Goal: Find specific page/section: Find specific page/section

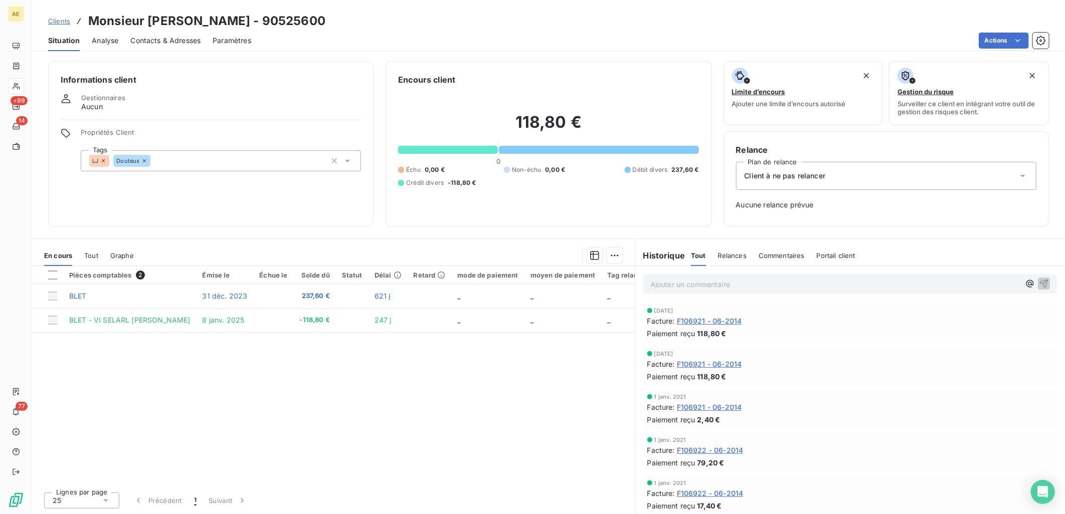
click at [56, 22] on span "Clients" at bounding box center [59, 21] width 22 height 8
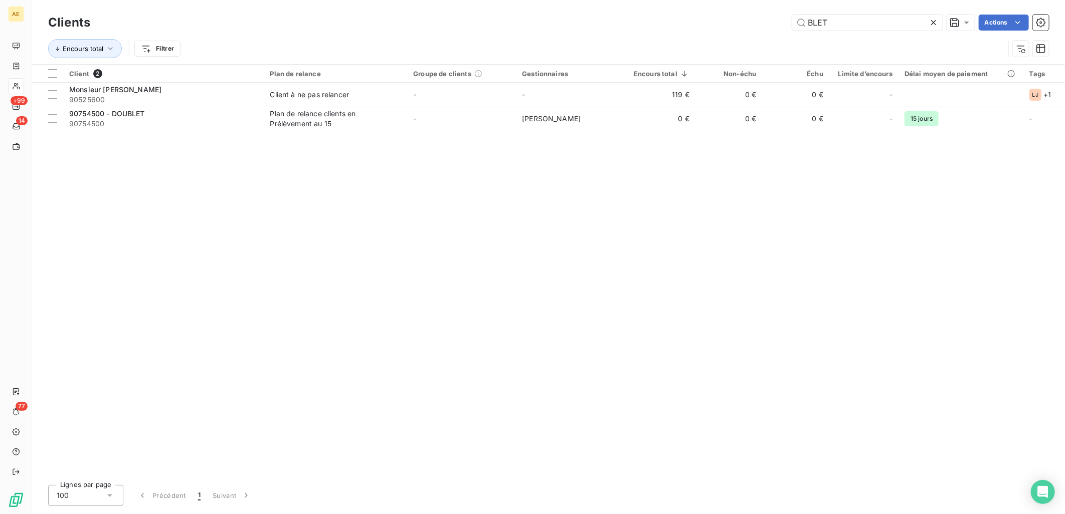
drag, startPoint x: 837, startPoint y: 26, endPoint x: 478, endPoint y: 26, distance: 359.3
click at [478, 26] on div "BLET Actions" at bounding box center [575, 23] width 946 height 16
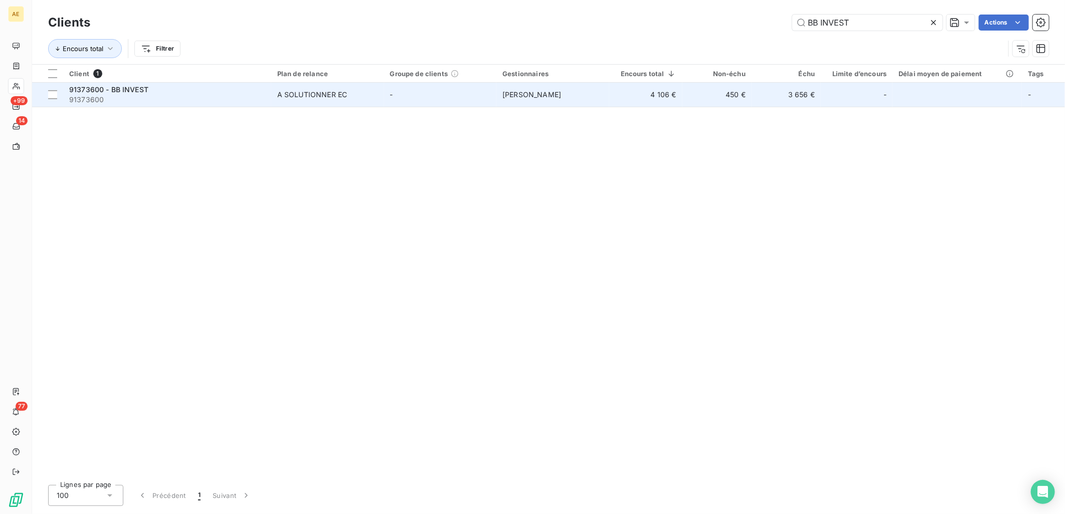
type input "BB INVEST"
click at [180, 94] on div "91373600 - BB INVEST" at bounding box center [167, 90] width 196 height 10
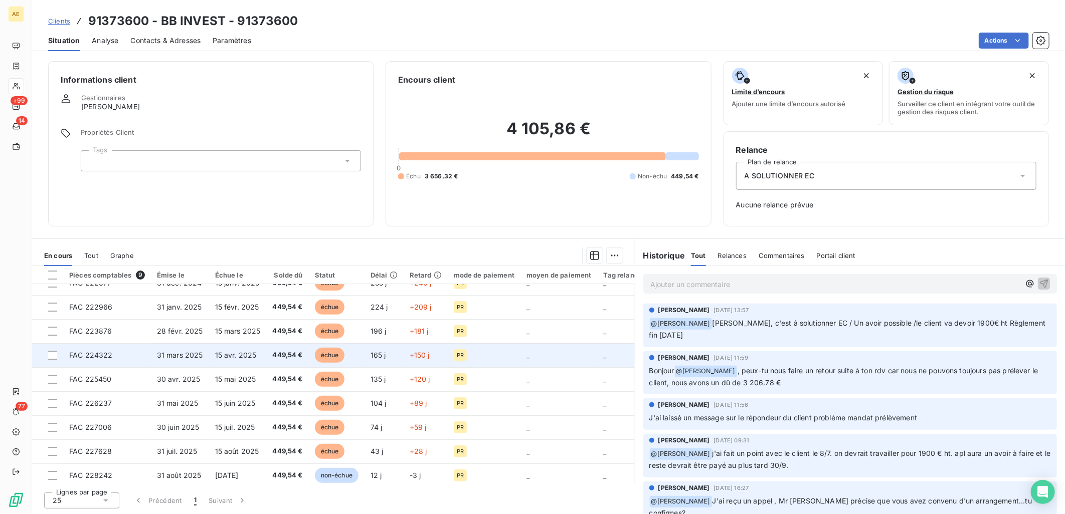
scroll to position [21, 0]
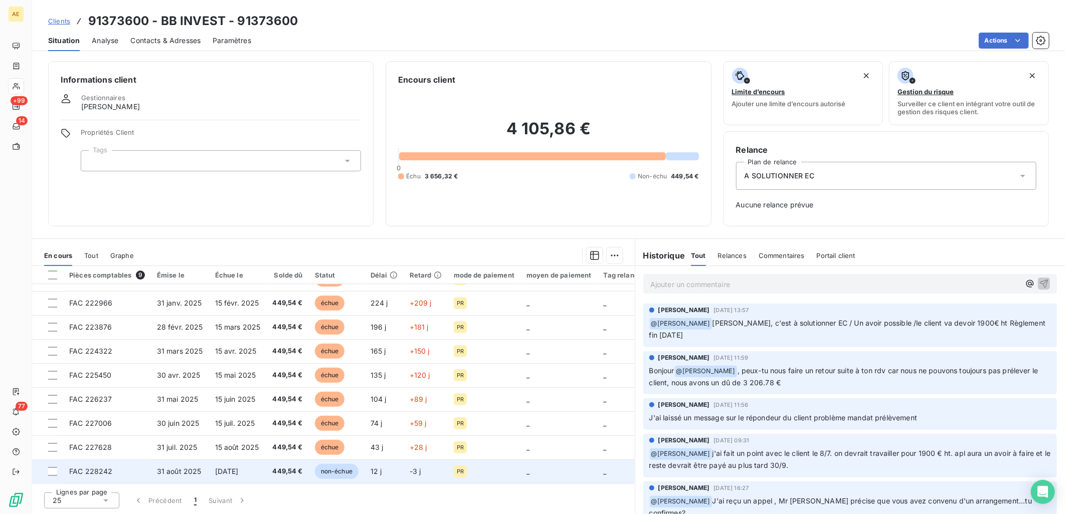
click at [218, 469] on span "[DATE]" at bounding box center [227, 471] width 24 height 9
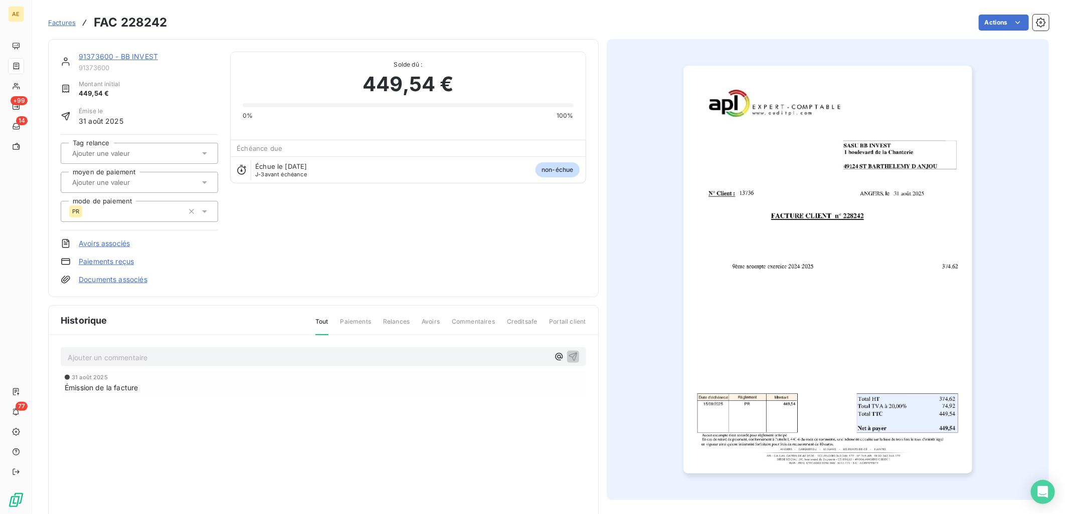
click at [121, 56] on link "91373600 - BB INVEST" at bounding box center [118, 56] width 79 height 9
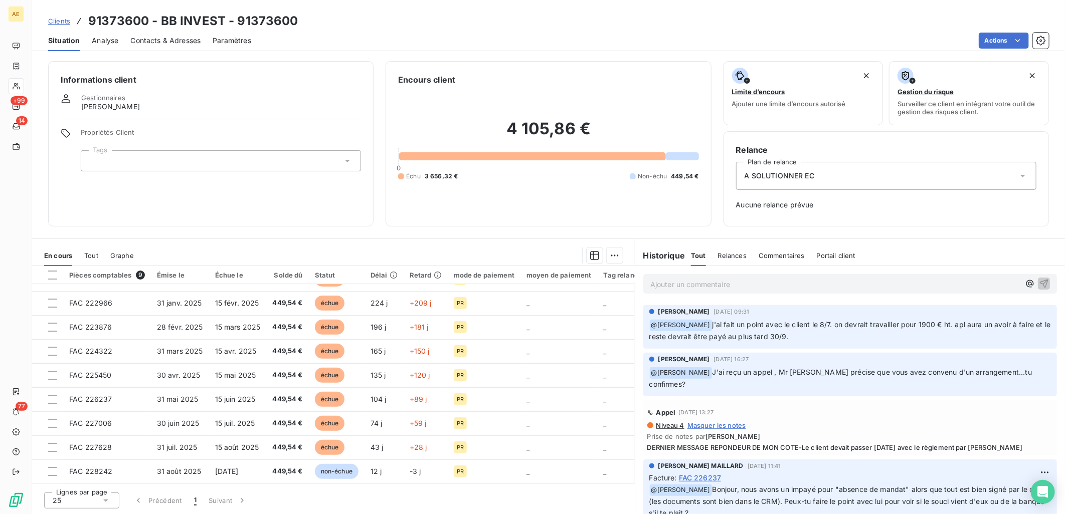
scroll to position [111, 0]
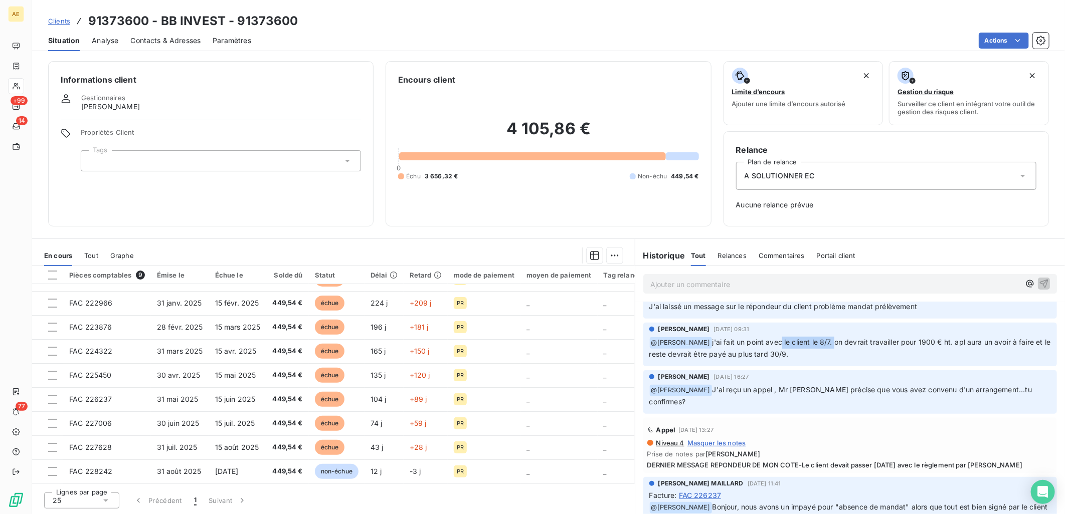
drag, startPoint x: 783, startPoint y: 340, endPoint x: 837, endPoint y: 339, distance: 53.6
click at [837, 339] on span "j'ai fait un point avec le client le 8/7. on devrait travailler pour 1900 € ht.…" at bounding box center [850, 348] width 403 height 21
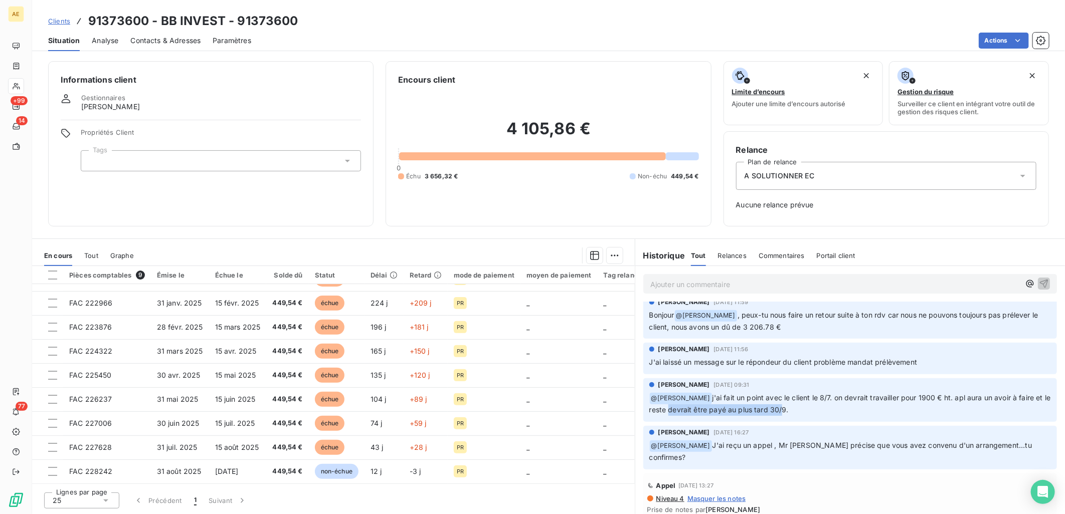
drag, startPoint x: 685, startPoint y: 405, endPoint x: 799, endPoint y: 405, distance: 113.8
click at [799, 405] on span "j'ai fait un point avec le client le 8/7. on devrait travailler pour 1900 € ht.…" at bounding box center [850, 403] width 403 height 21
drag, startPoint x: 799, startPoint y: 405, endPoint x: 827, endPoint y: 405, distance: 28.6
click at [827, 405] on p "﻿ @ [PERSON_NAME] j'ai fait un point avec le client le 8/7. on devrait travaill…" at bounding box center [849, 404] width 401 height 24
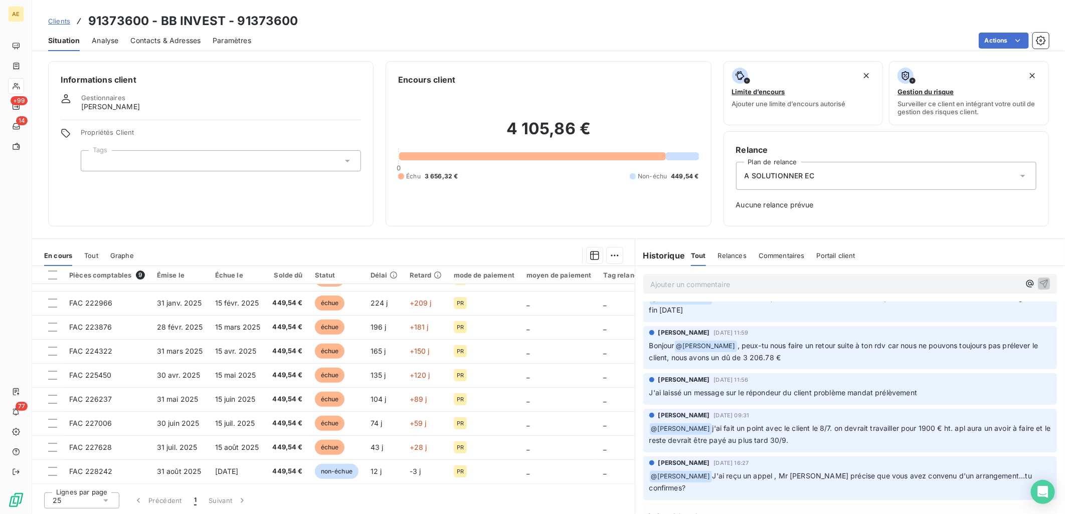
scroll to position [0, 0]
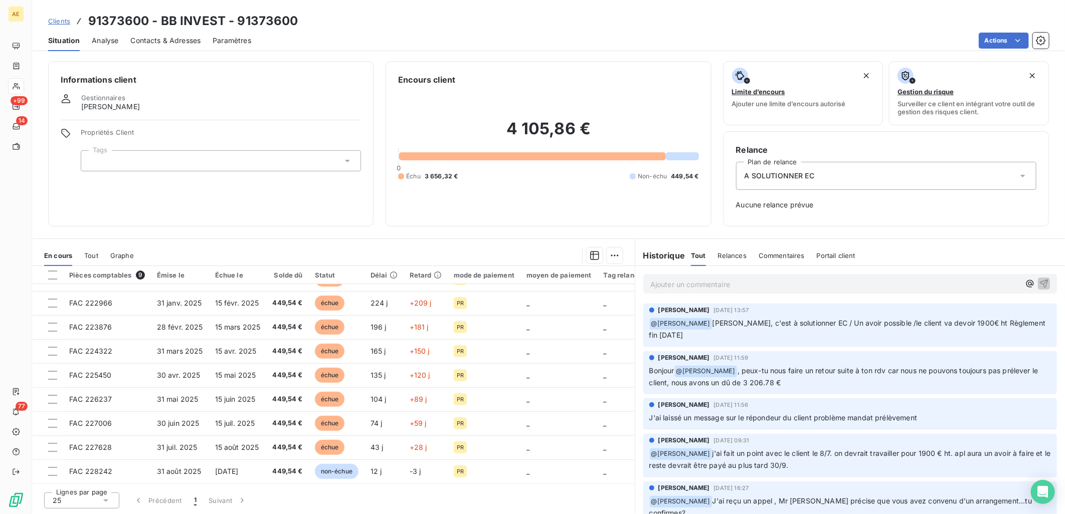
click at [54, 22] on span "Clients" at bounding box center [59, 21] width 22 height 8
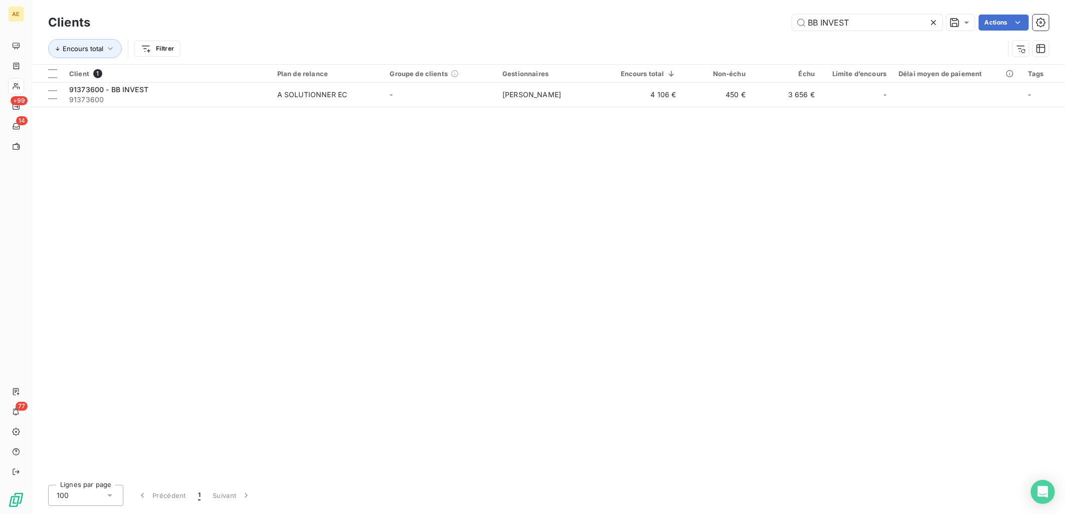
drag, startPoint x: 854, startPoint y: 24, endPoint x: 702, endPoint y: 49, distance: 153.5
click at [707, 40] on div "Clients BB INVEST Actions Encours total Filtrer" at bounding box center [548, 38] width 1000 height 52
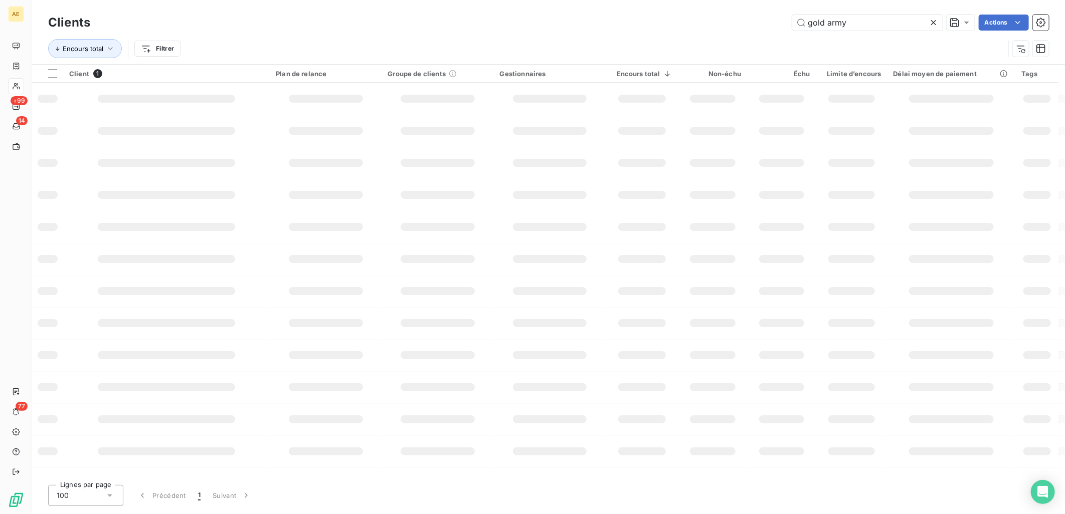
type input "gold army"
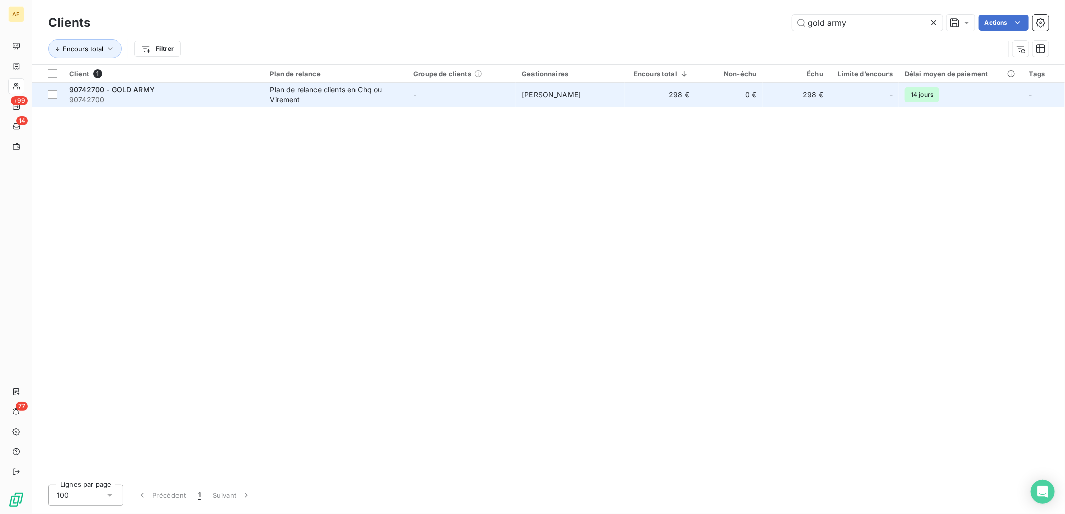
click at [246, 93] on div "90742700 - GOLD ARMY" at bounding box center [163, 90] width 189 height 10
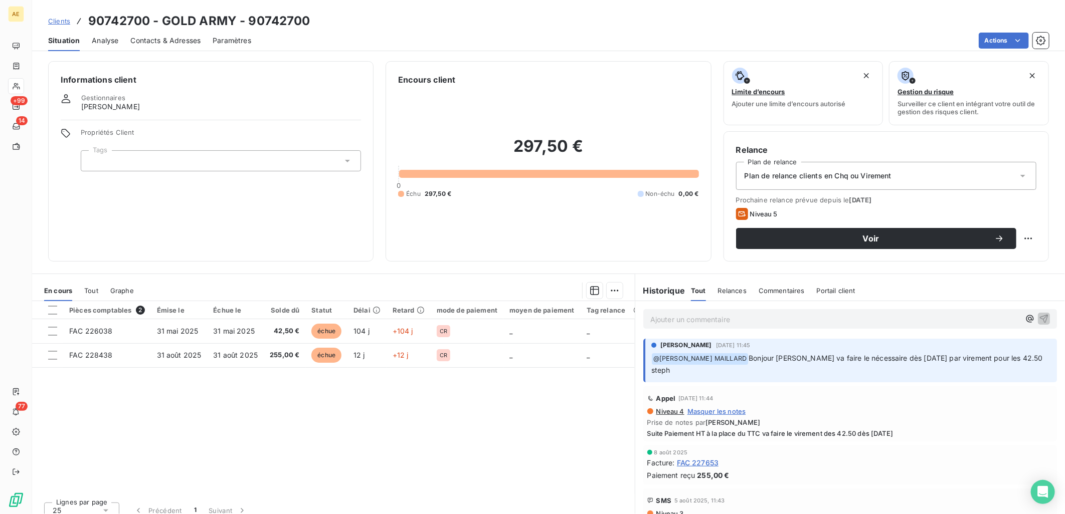
click at [64, 23] on span "Clients" at bounding box center [59, 21] width 22 height 8
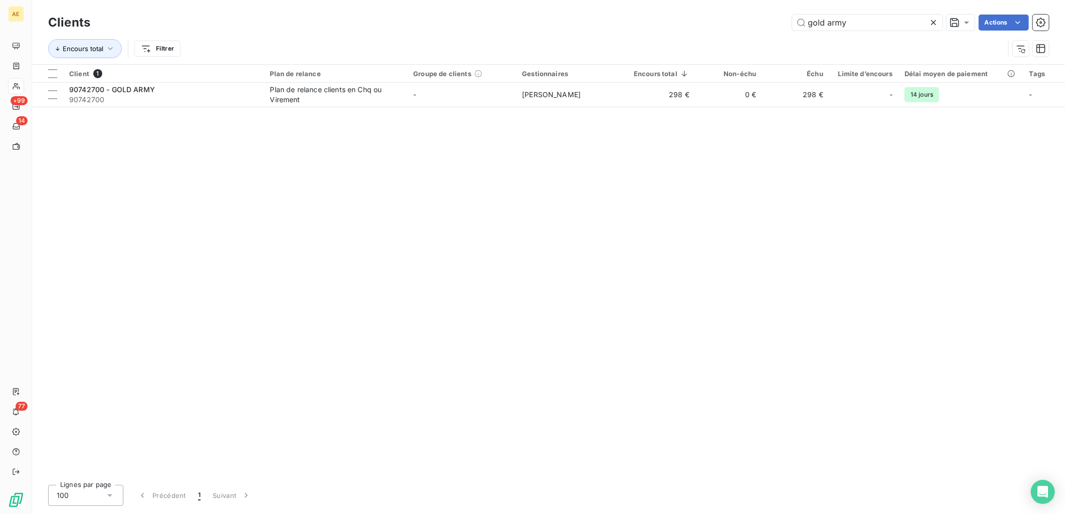
drag, startPoint x: 874, startPoint y: 22, endPoint x: 475, endPoint y: 61, distance: 400.8
click at [508, 61] on div "Clients gold army Actions Encours total Filtrer" at bounding box center [548, 38] width 1000 height 52
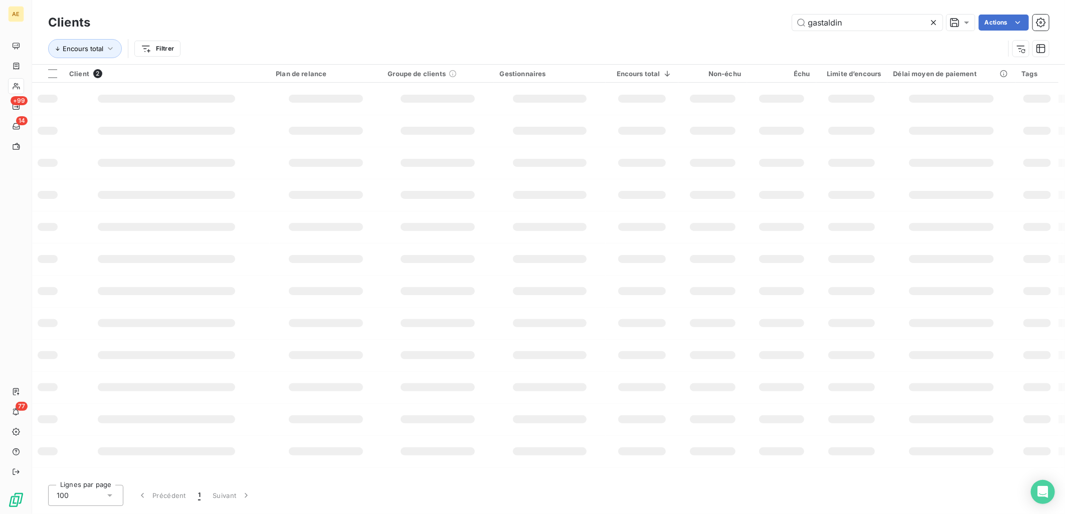
type input "gastaldin"
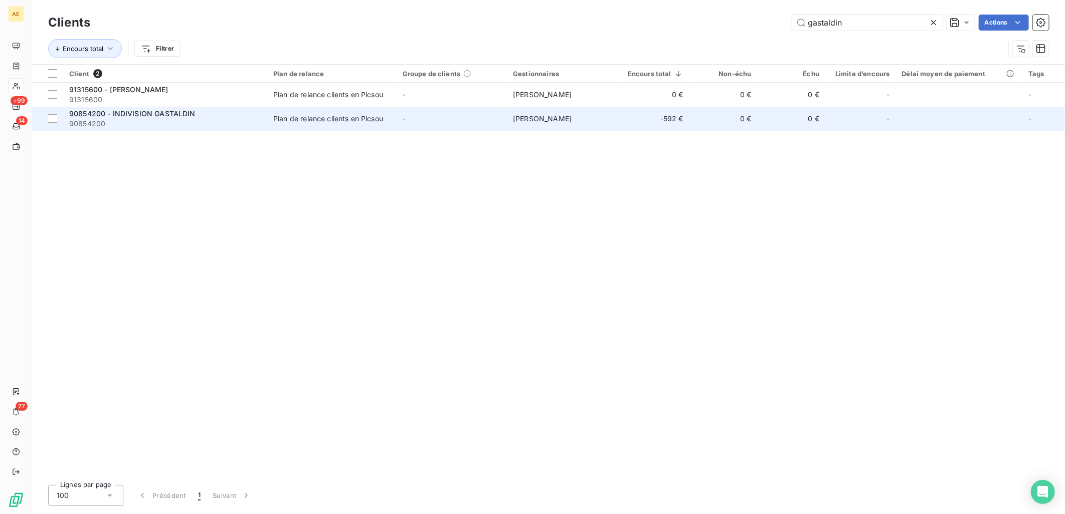
click at [170, 118] on div "90854200 - INDIVISION GASTALDIN" at bounding box center [165, 114] width 192 height 10
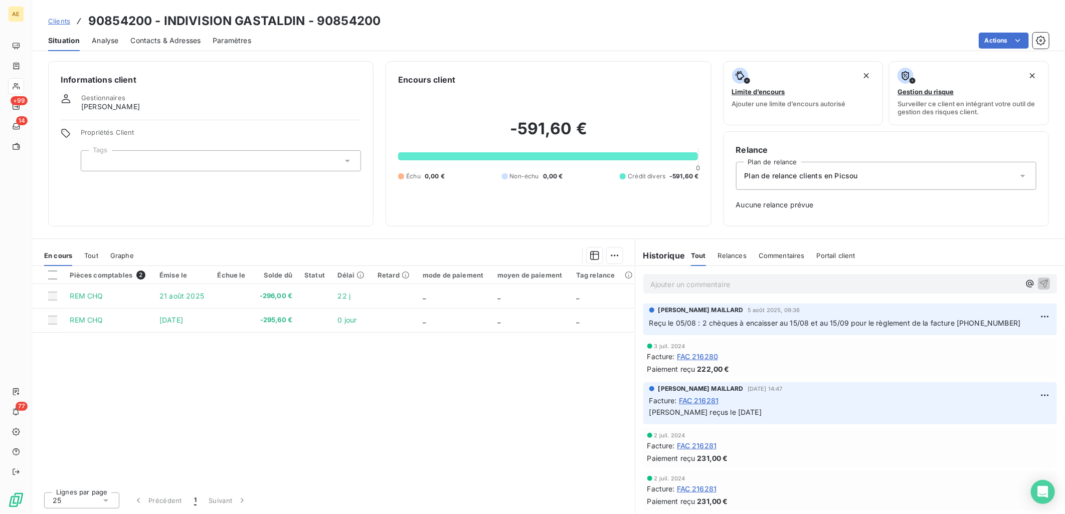
click at [64, 20] on span "Clients" at bounding box center [59, 21] width 22 height 8
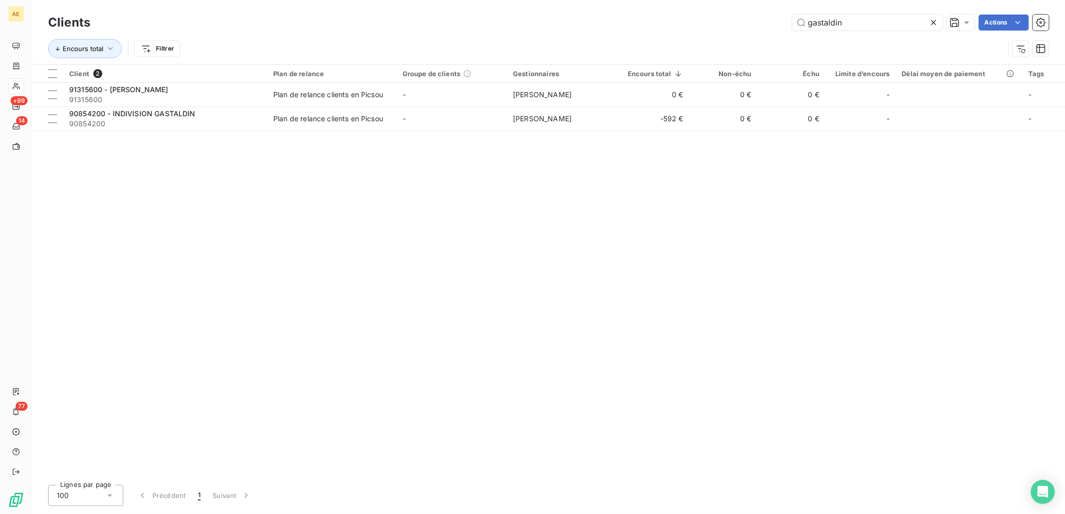
drag, startPoint x: 856, startPoint y: 23, endPoint x: 636, endPoint y: 23, distance: 219.0
click at [636, 23] on div "gastaldin Actions" at bounding box center [575, 23] width 946 height 16
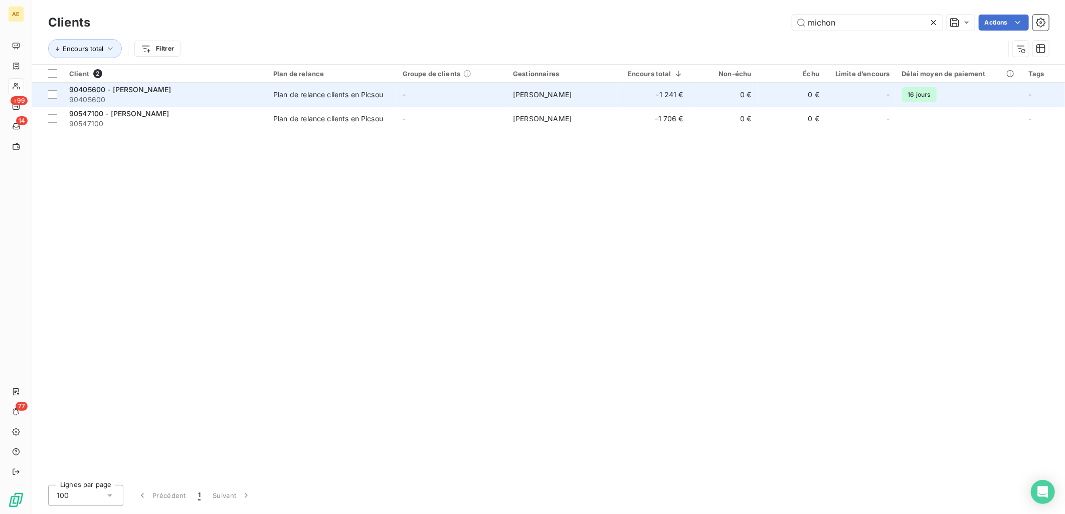
type input "michon"
click at [218, 97] on span "90405600" at bounding box center [165, 100] width 192 height 10
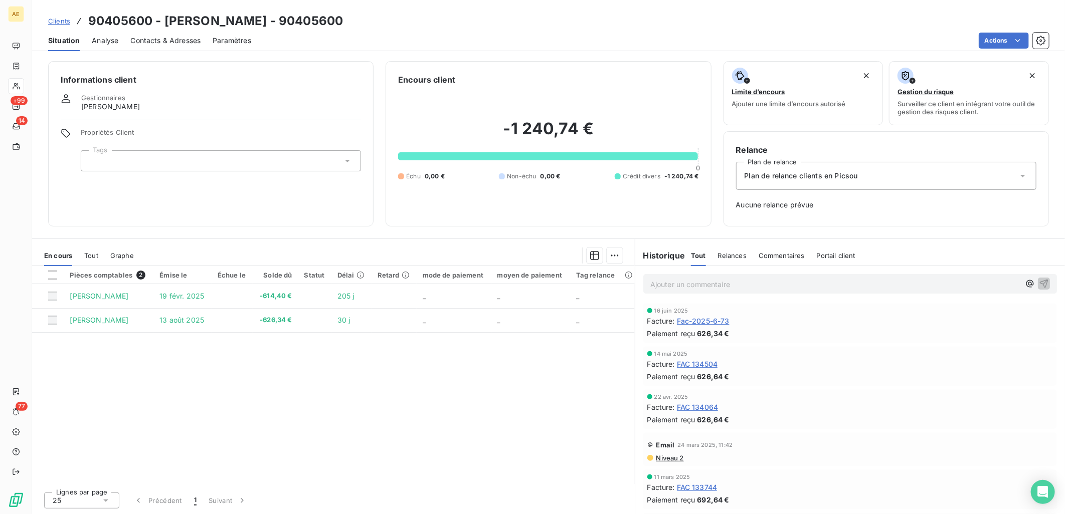
click at [56, 21] on span "Clients" at bounding box center [59, 21] width 22 height 8
